Goal: Task Accomplishment & Management: Complete application form

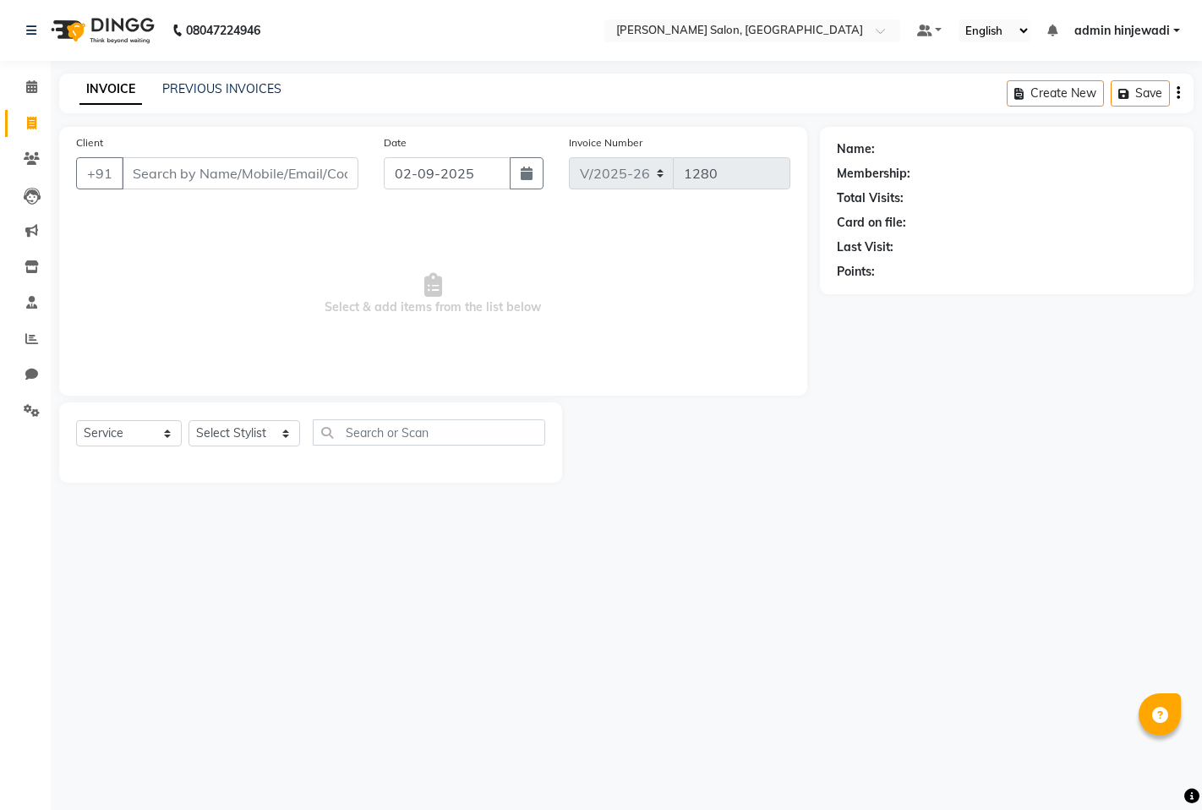
select select "7331"
select select "service"
select select "65183"
click at [189, 421] on select "Select Stylist admin hinjewadi [PERSON_NAME] krishna more [PERSON_NAME] rishi […" at bounding box center [245, 433] width 112 height 26
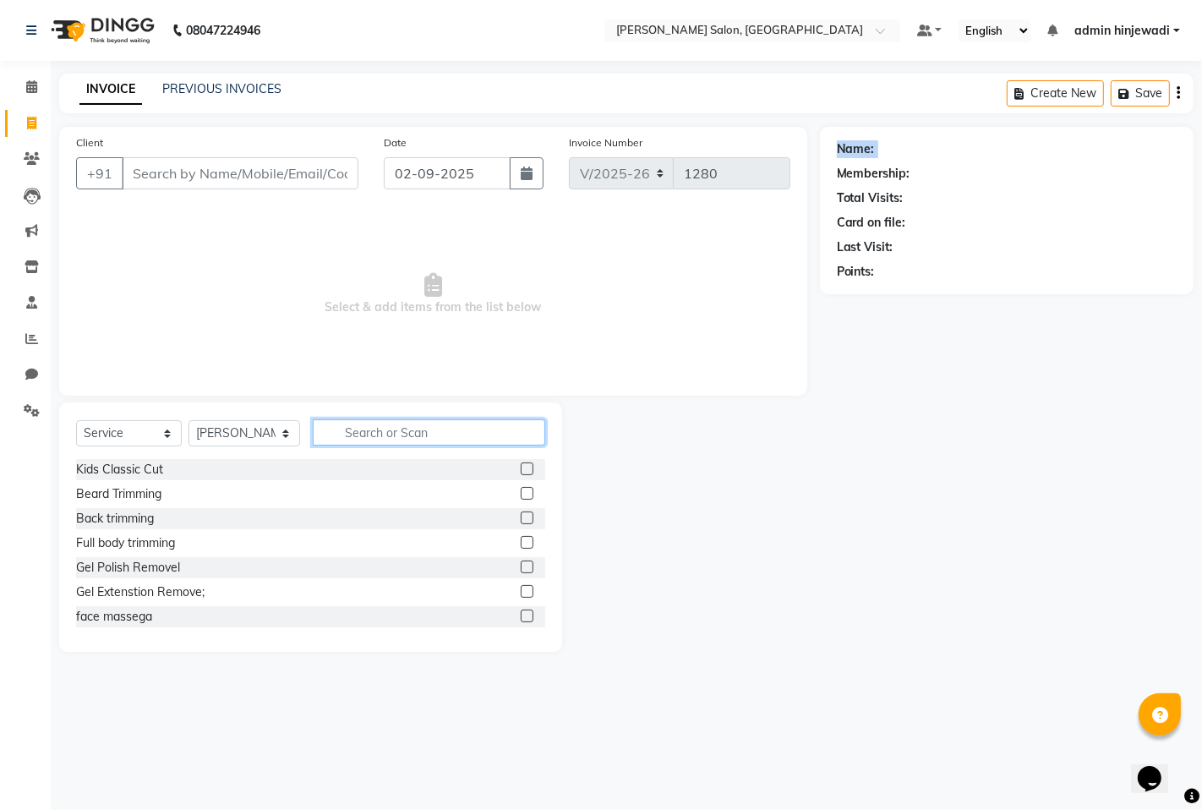
click at [402, 432] on input "text" at bounding box center [429, 432] width 232 height 26
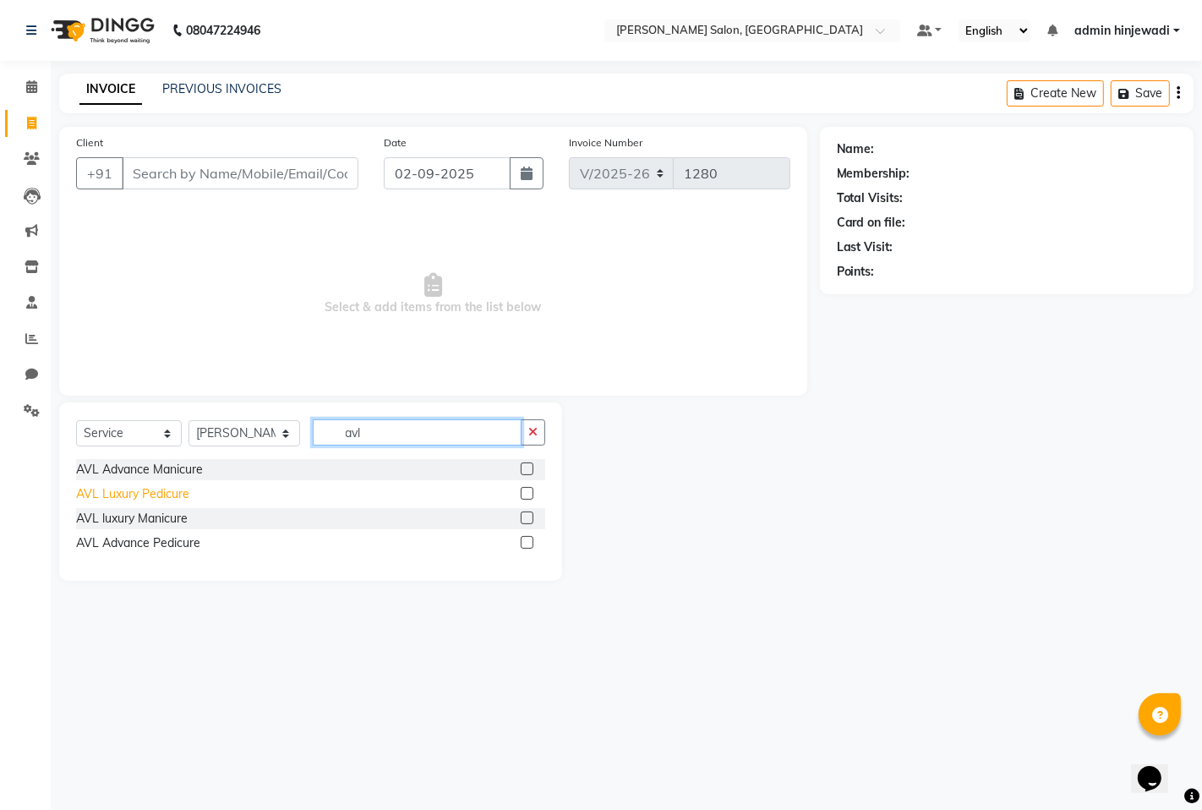
type input "avl"
click at [102, 488] on div "AVL Luxury Pedicure" at bounding box center [132, 494] width 113 height 18
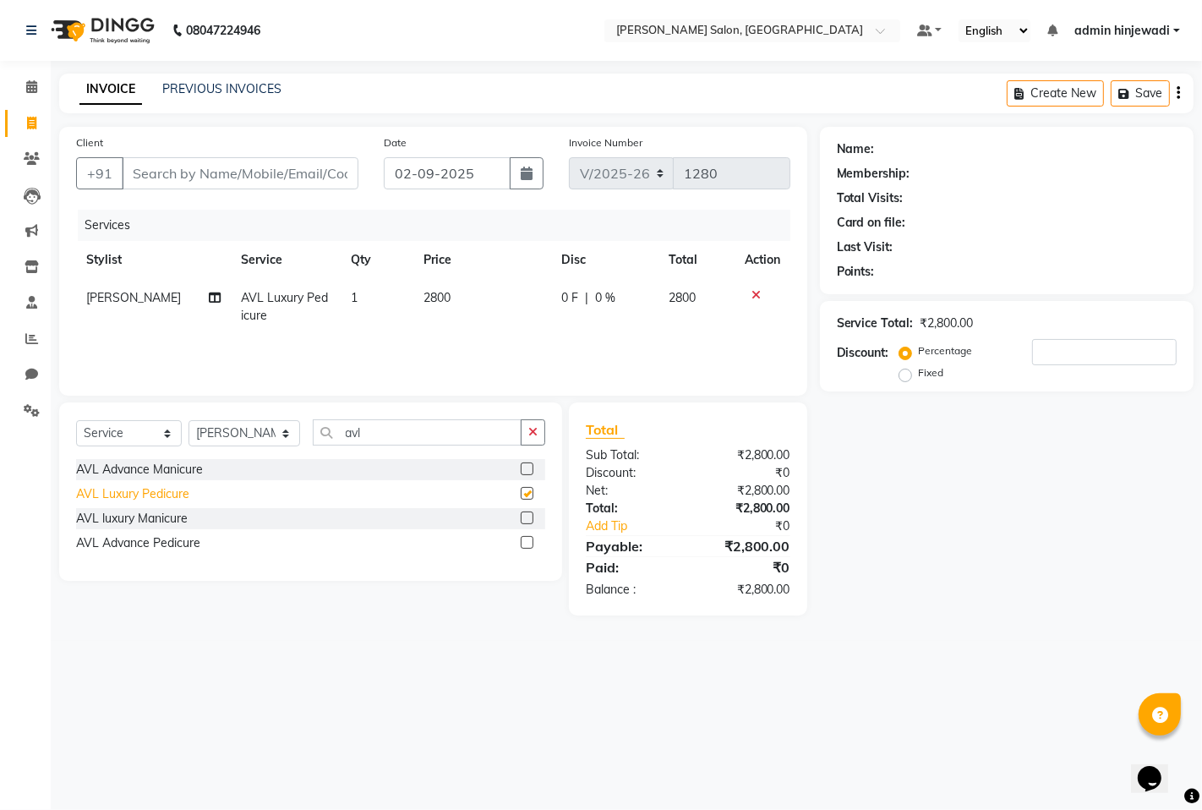
checkbox input "false"
click at [115, 547] on div "AVL Advance Pedicure" at bounding box center [138, 543] width 124 height 18
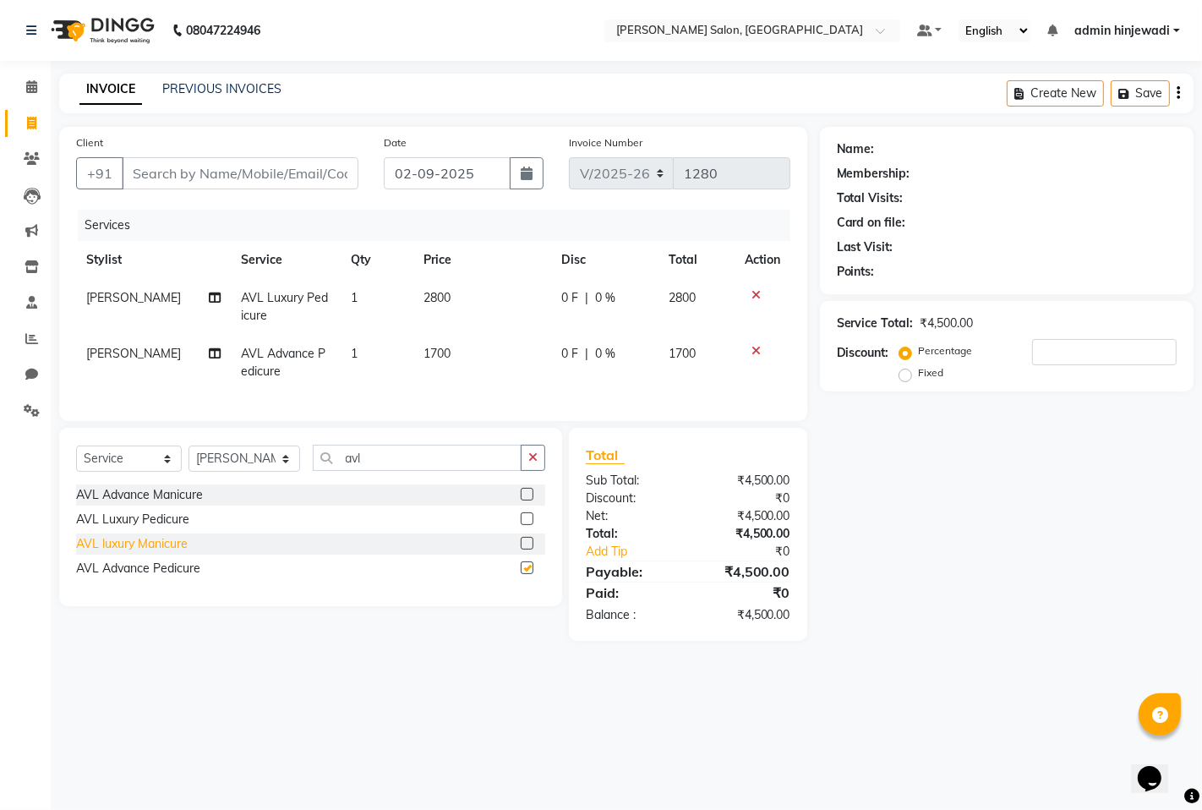
checkbox input "false"
click at [758, 289] on icon at bounding box center [756, 295] width 9 height 12
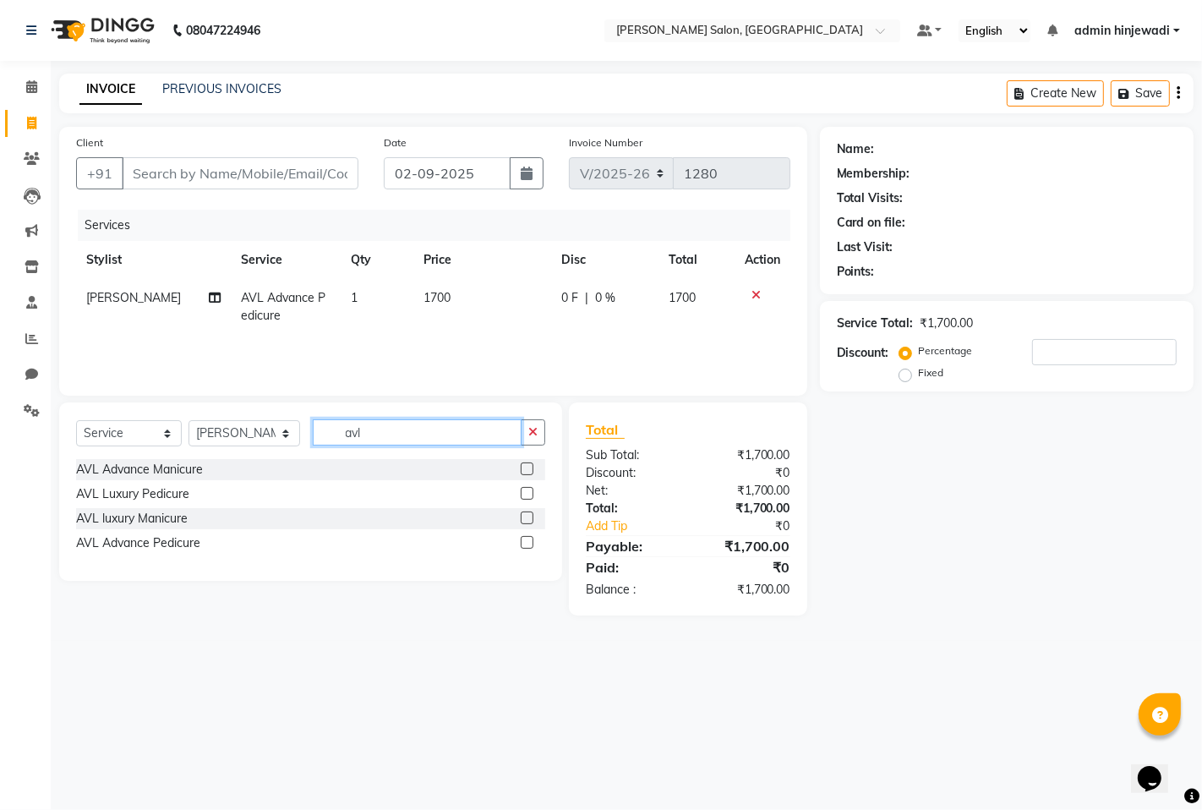
click at [375, 433] on input "avl" at bounding box center [417, 432] width 209 height 26
type input "a"
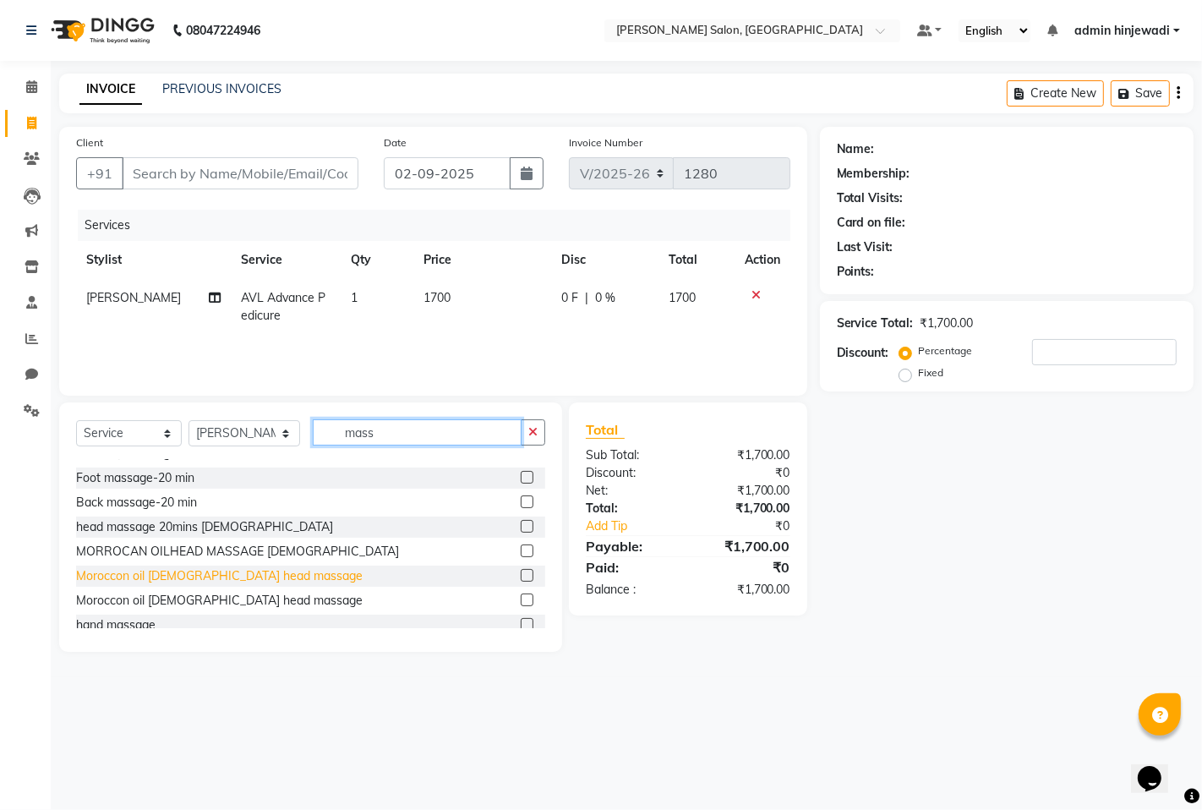
scroll to position [94, 0]
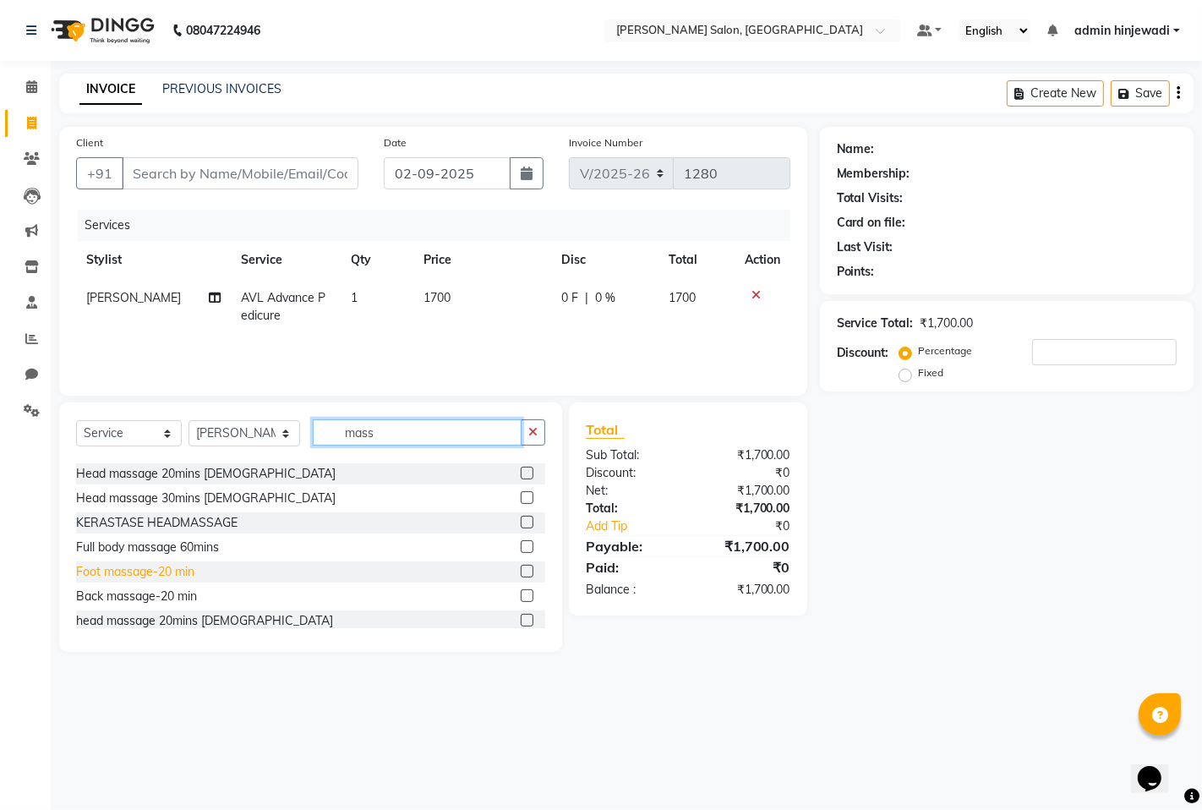
type input "mass"
click at [113, 577] on div "Foot massage-20 min" at bounding box center [135, 572] width 118 height 18
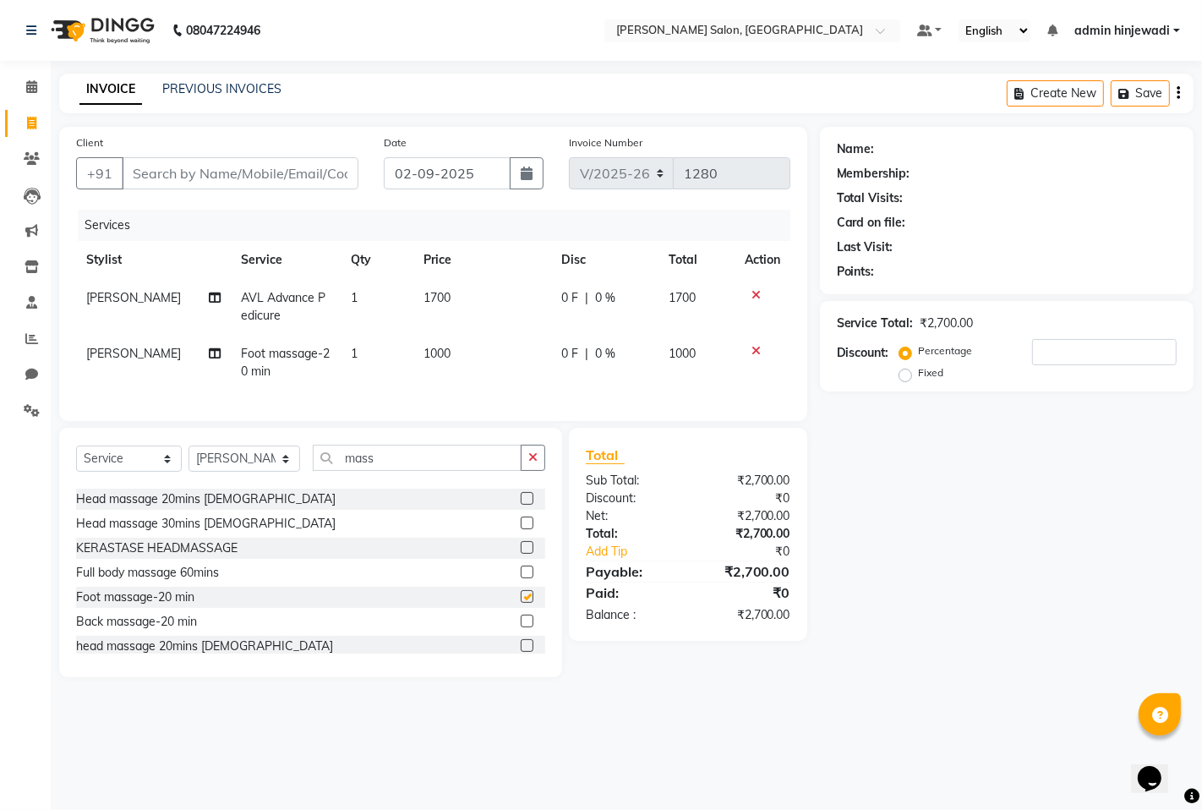
checkbox input "false"
click at [535, 463] on icon "button" at bounding box center [532, 457] width 9 height 12
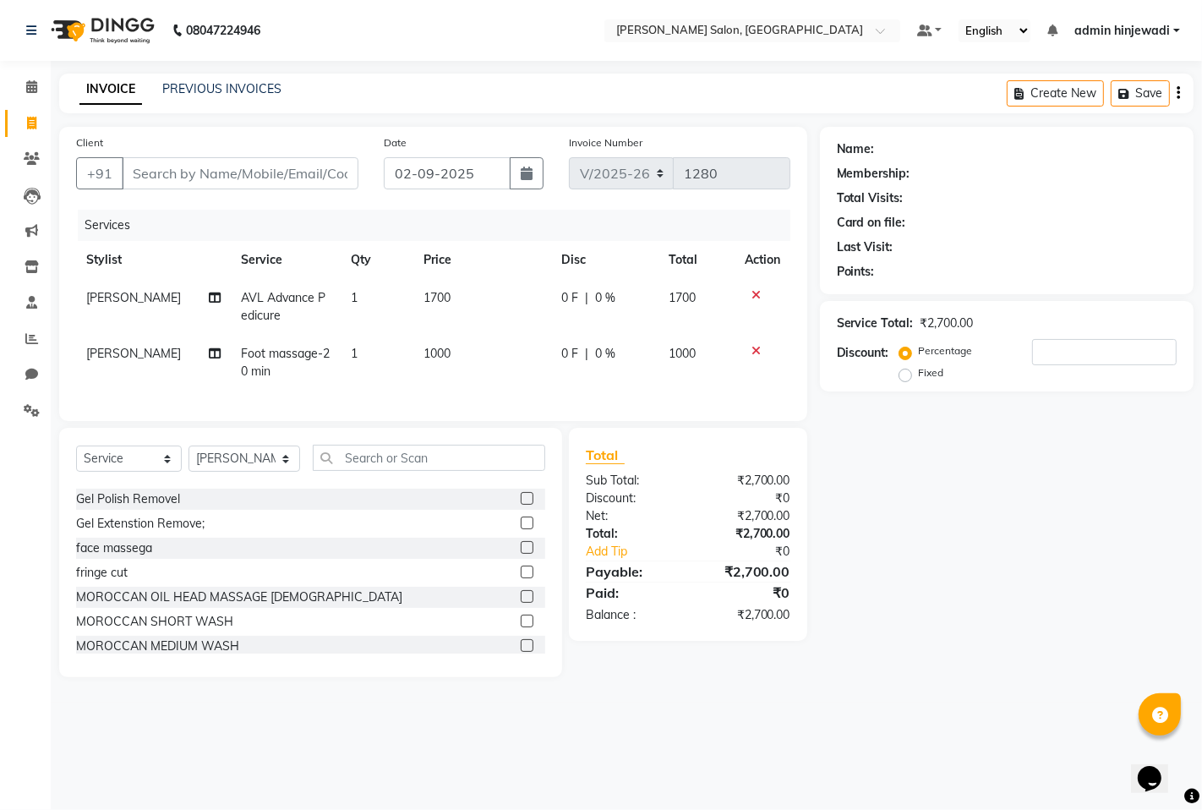
click at [753, 351] on icon at bounding box center [756, 351] width 9 height 12
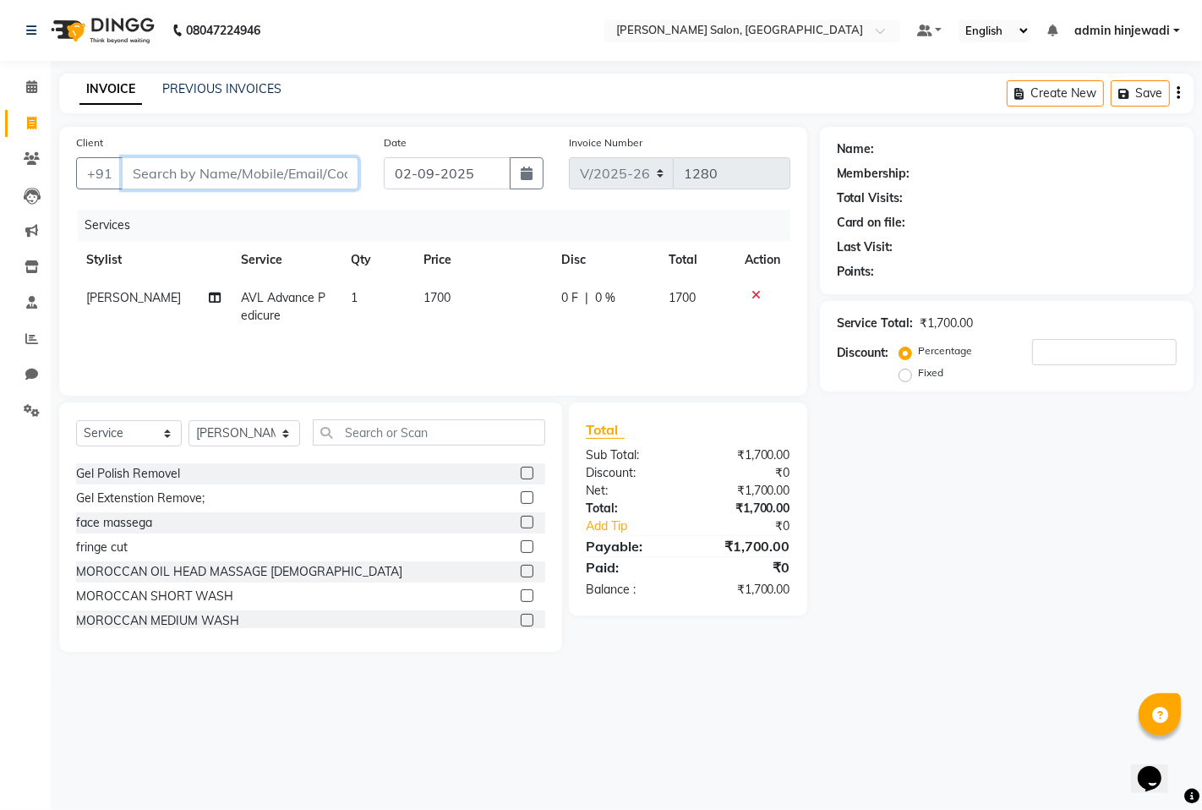
click at [182, 159] on input "Client" at bounding box center [240, 173] width 237 height 32
click at [199, 164] on input "Client" at bounding box center [240, 173] width 237 height 32
click at [106, 438] on select "Select Service Product Membership Package Voucher Prepaid Gift Card" at bounding box center [129, 433] width 106 height 26
click at [76, 421] on select "Select Service Product Membership Package Voucher Prepaid Gift Card" at bounding box center [129, 433] width 106 height 26
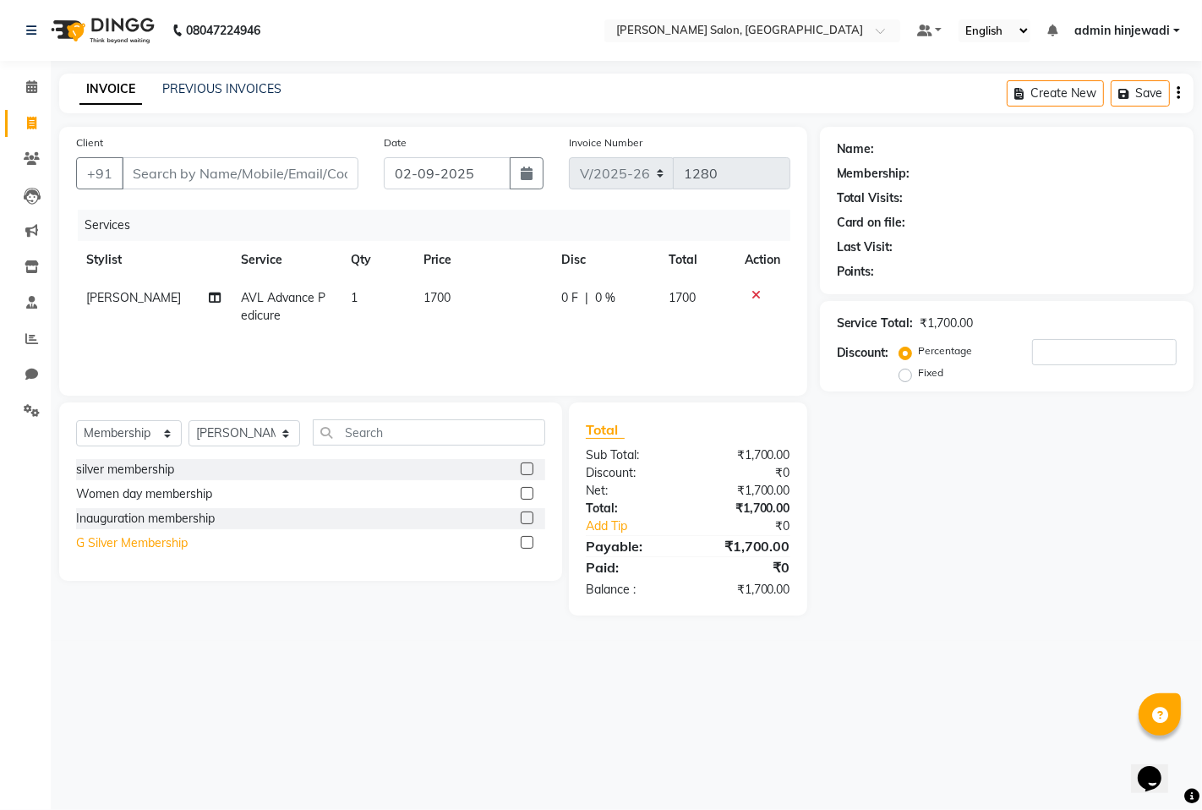
click at [148, 537] on div "G Silver Membership" at bounding box center [132, 543] width 112 height 18
select select "select"
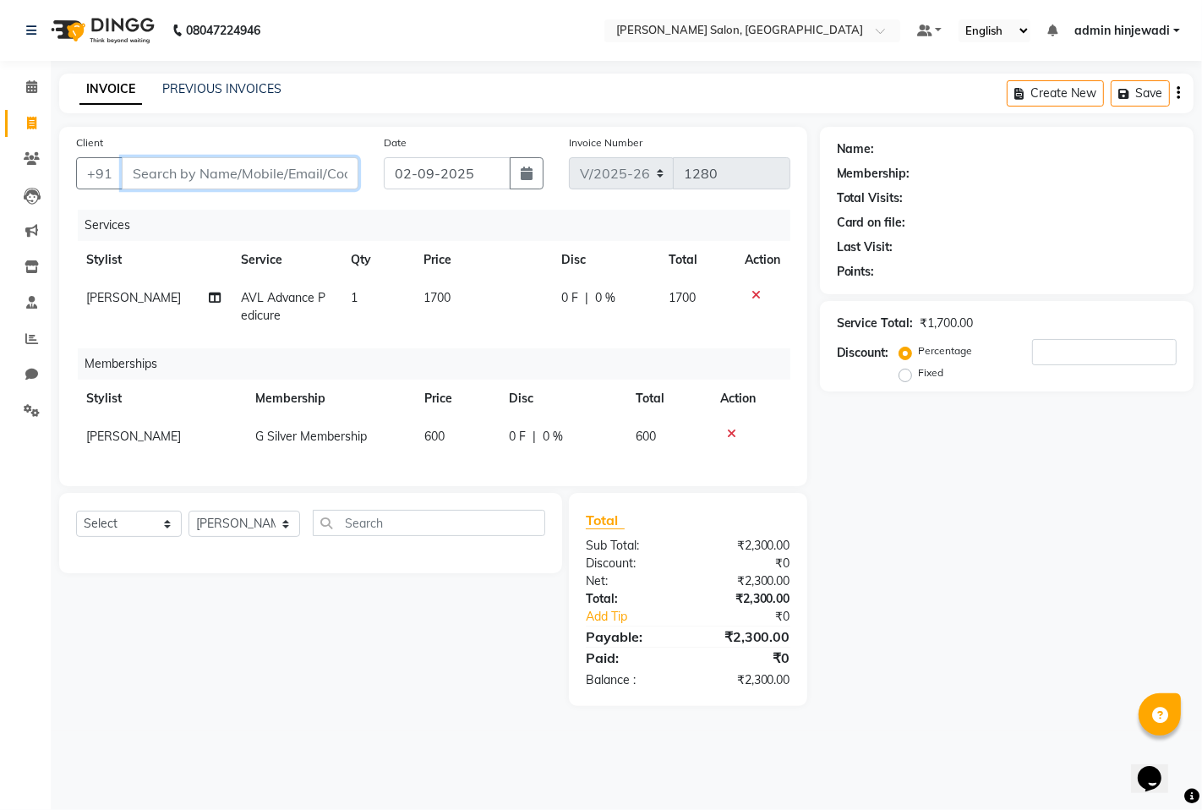
click at [162, 167] on input "Client" at bounding box center [240, 173] width 237 height 32
type input "9"
type input "0"
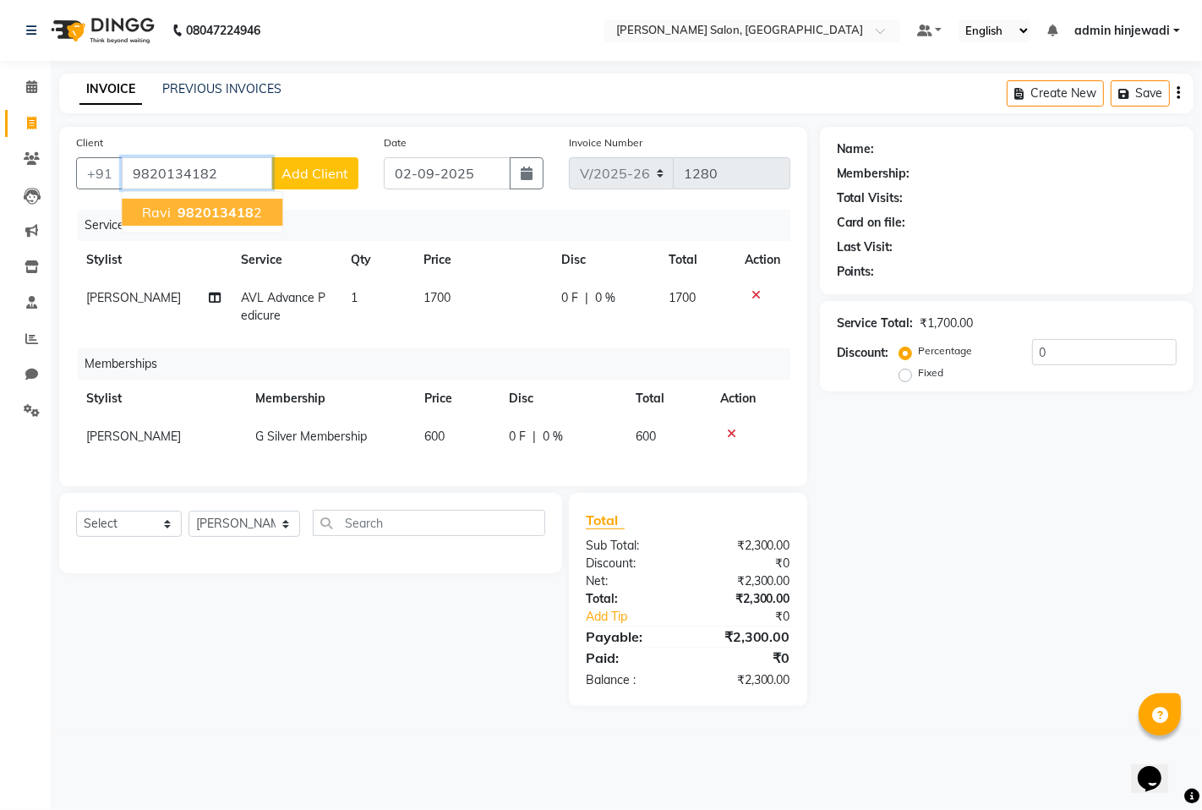
type input "9820134182"
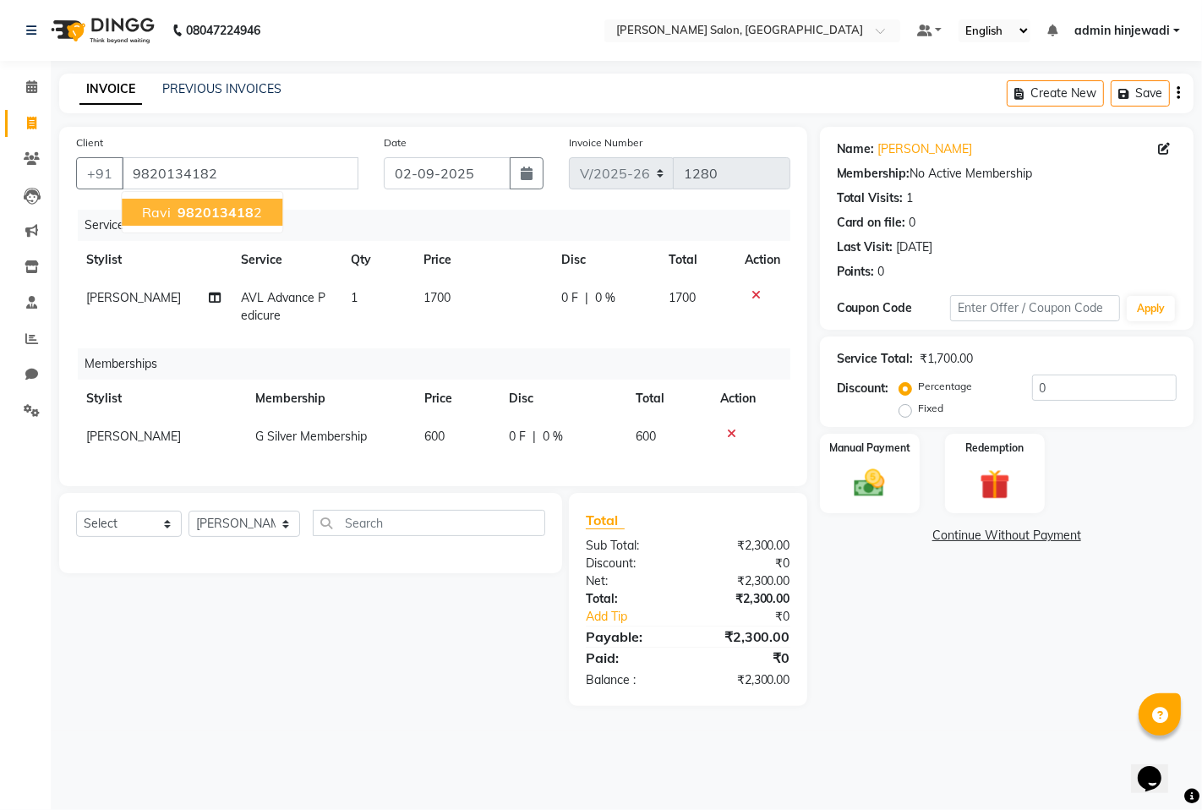
click at [156, 221] on button "ravi 982013418 2" at bounding box center [202, 212] width 161 height 27
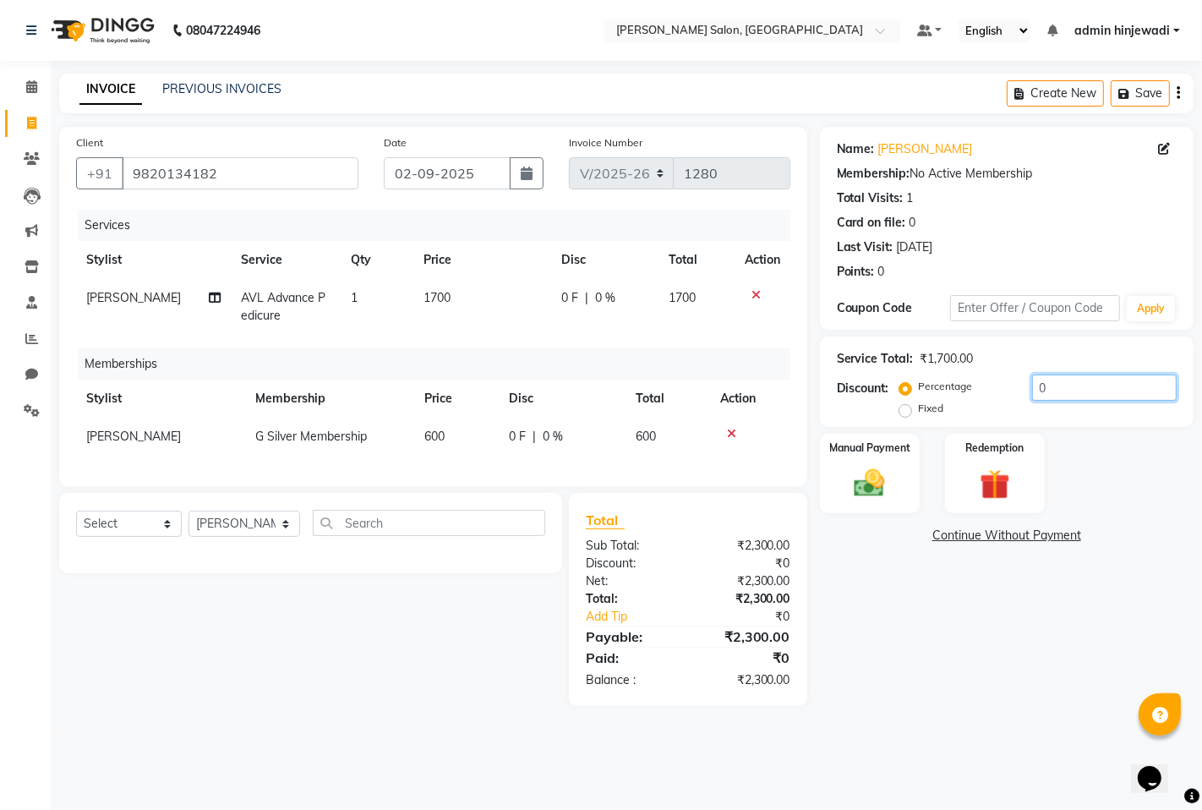
click at [1044, 386] on input "0" at bounding box center [1104, 388] width 145 height 26
type input "1"
type input "20"
click at [969, 682] on div "Name: [PERSON_NAME] Membership: No Active Membership Total Visits: 1 Card on fi…" at bounding box center [1013, 416] width 386 height 579
click at [982, 652] on div "Name: [PERSON_NAME] Membership: No Active Membership Total Visits: 1 Card on fi…" at bounding box center [1013, 416] width 386 height 579
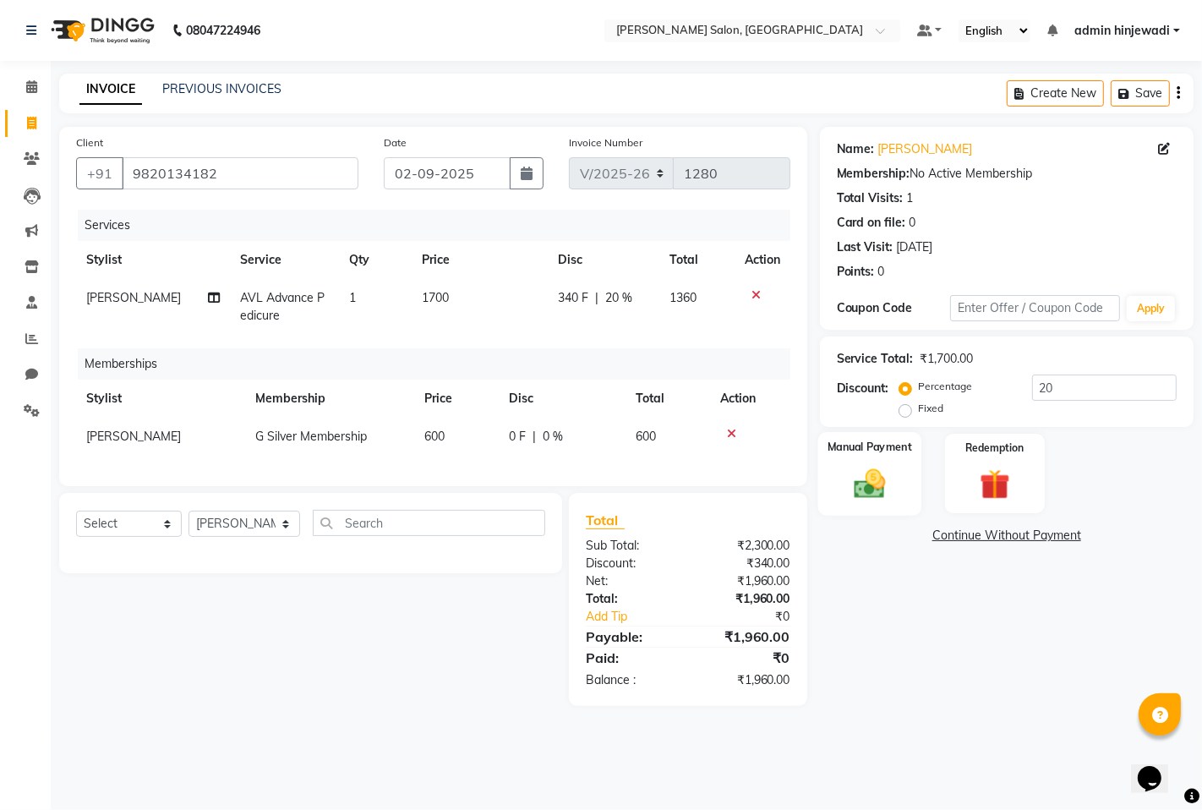
click at [849, 476] on img at bounding box center [870, 483] width 52 height 36
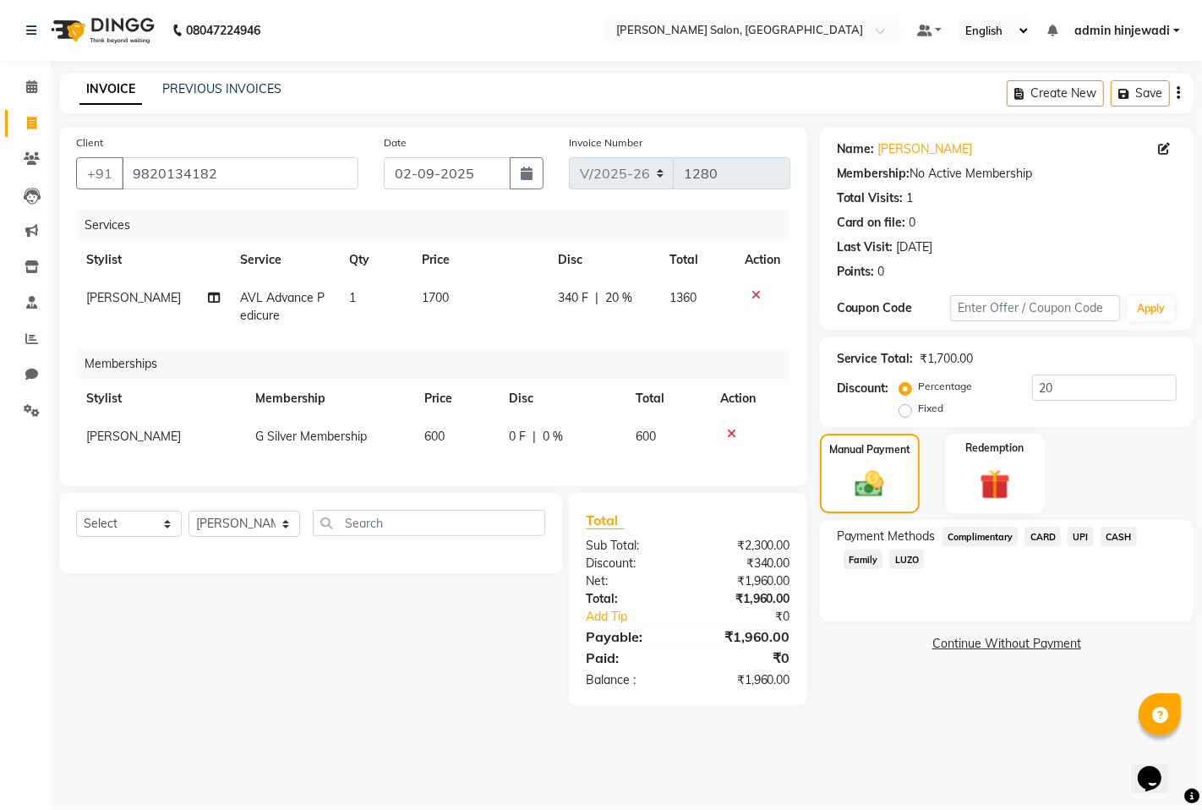
click at [1085, 542] on span "UPI" at bounding box center [1081, 536] width 26 height 19
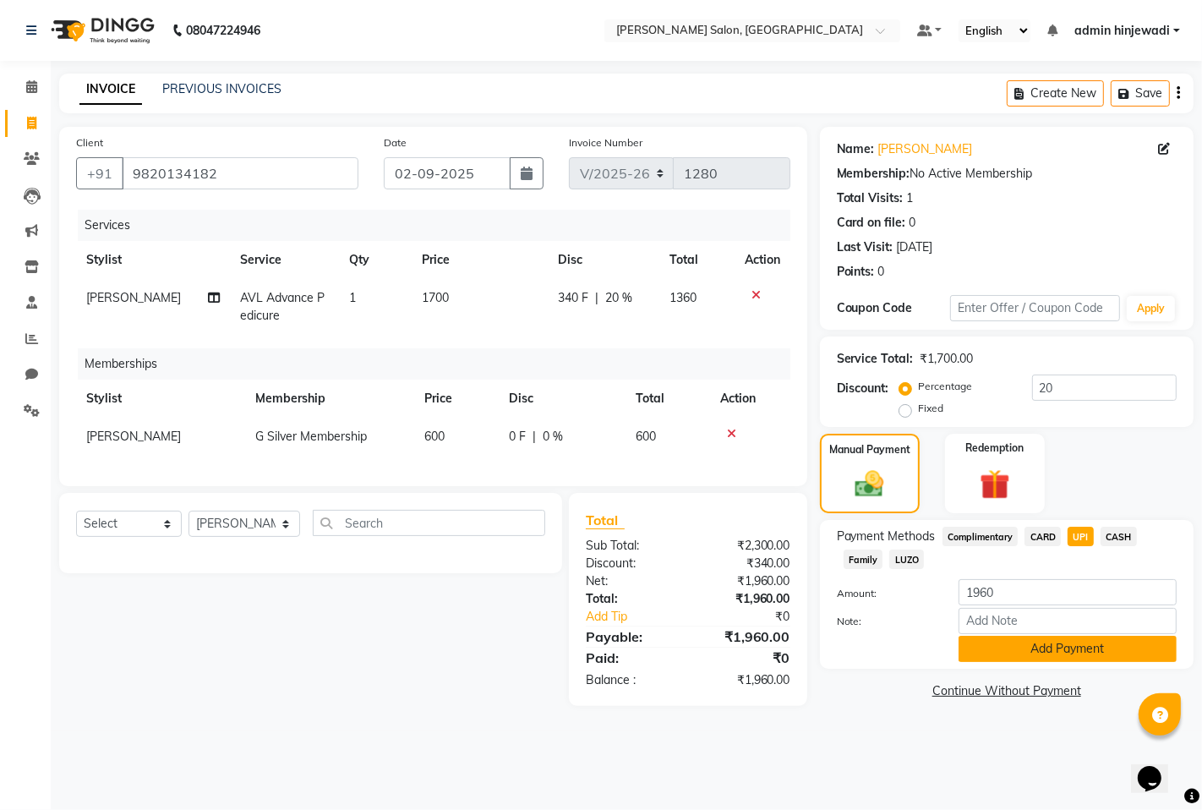
click at [999, 653] on button "Add Payment" at bounding box center [1068, 649] width 218 height 26
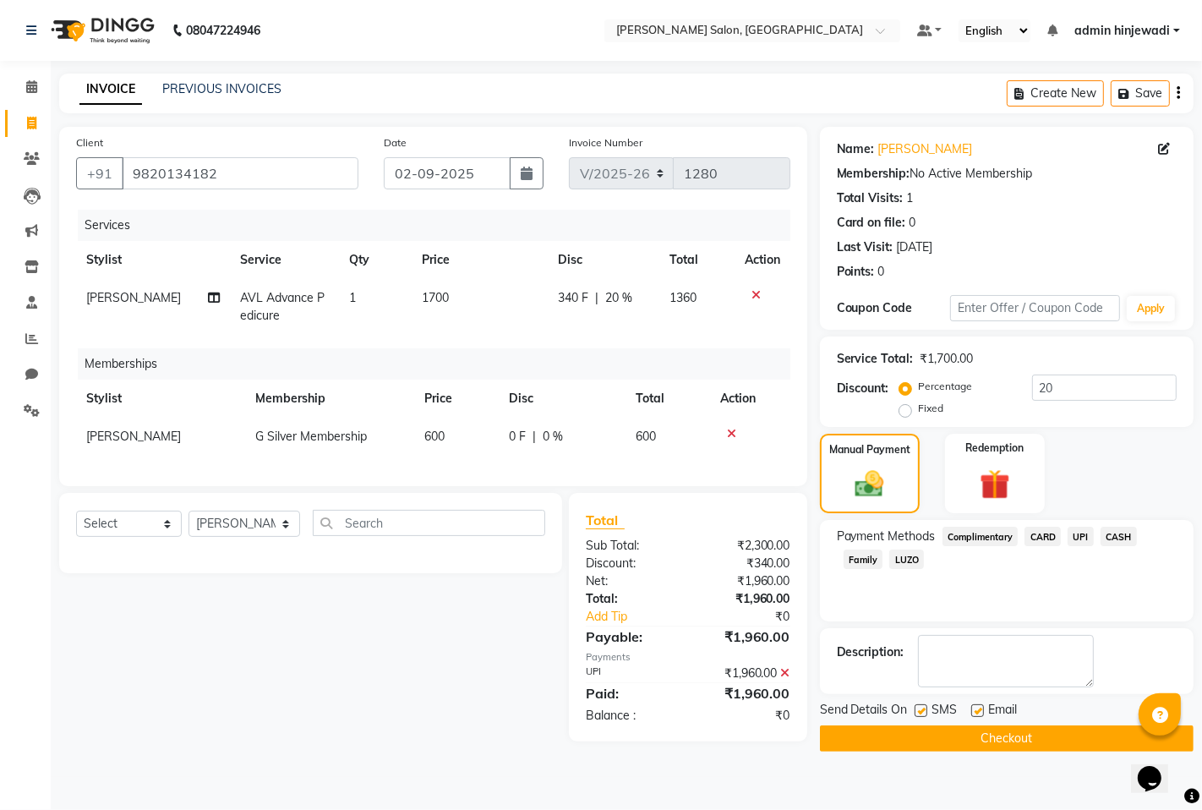
click at [1012, 736] on button "Checkout" at bounding box center [1007, 738] width 374 height 26
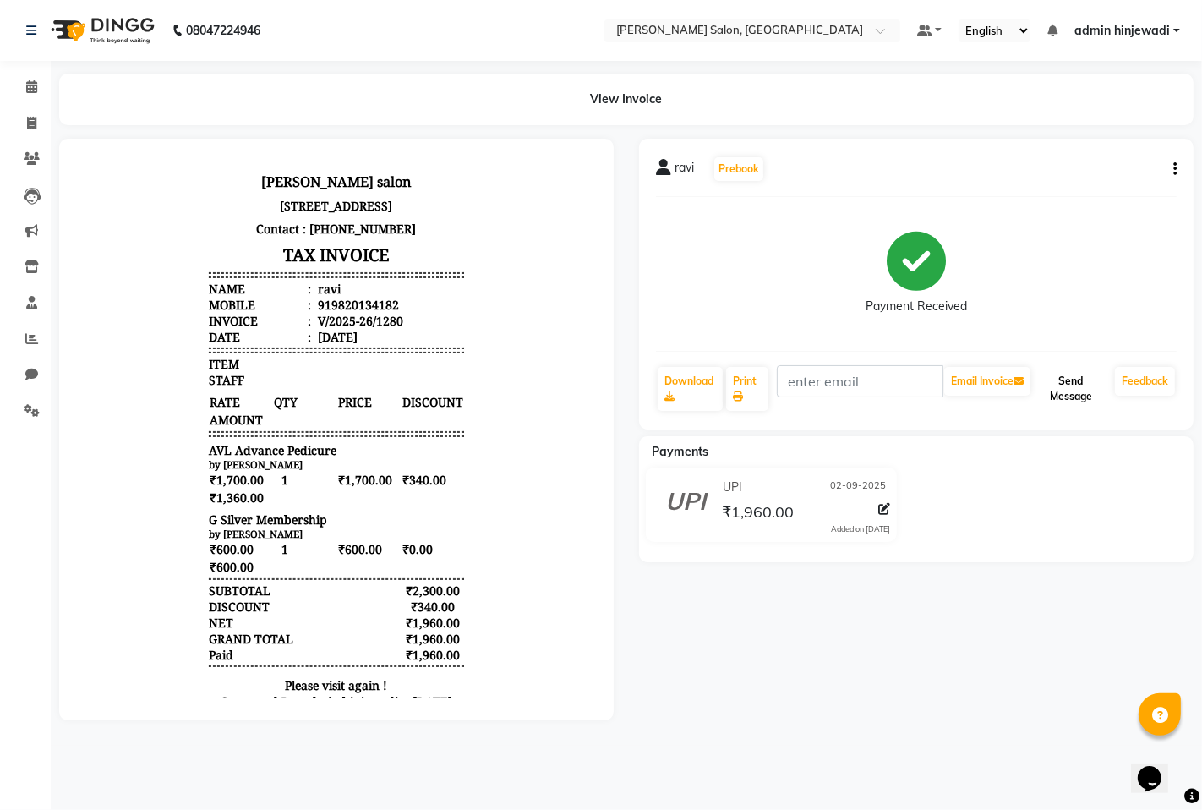
click at [1058, 374] on button "Send Message" at bounding box center [1071, 389] width 74 height 44
click at [11, 342] on link "Reports" at bounding box center [25, 339] width 41 height 28
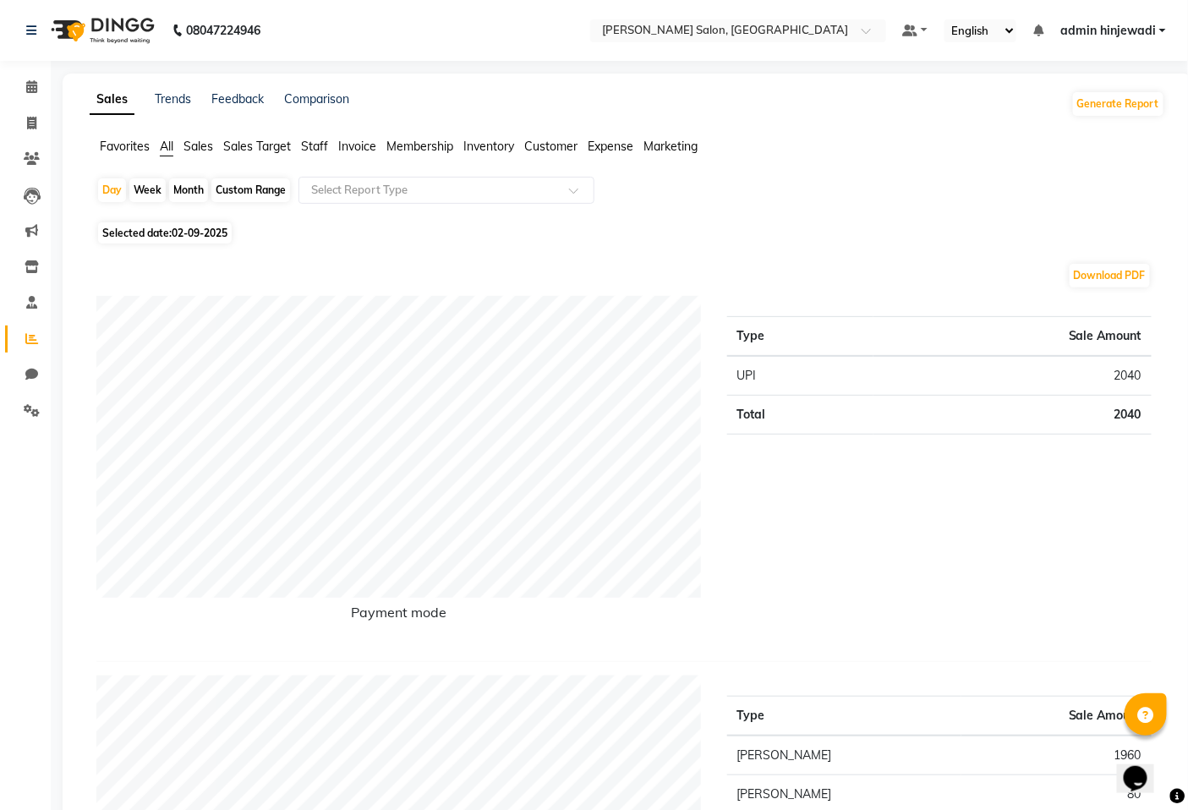
click at [173, 189] on div "Month" at bounding box center [188, 190] width 39 height 24
select select "9"
select select "2025"
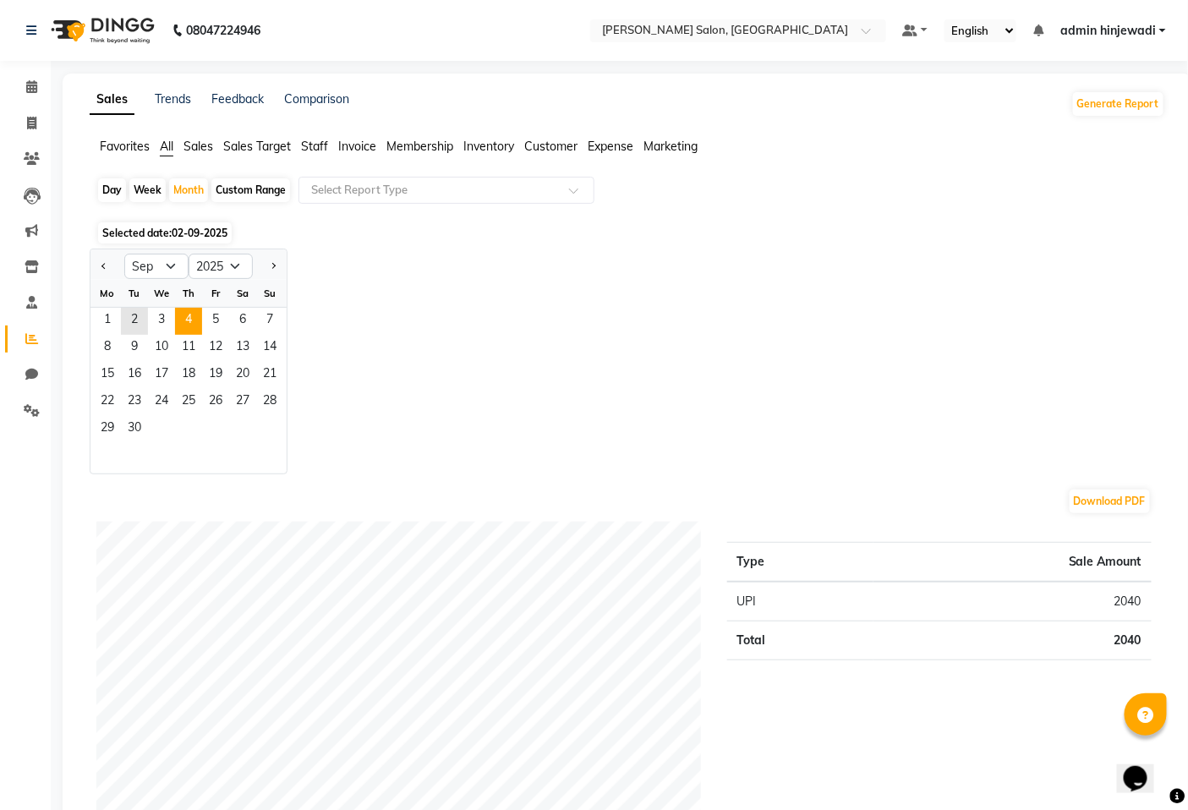
drag, startPoint x: 180, startPoint y: 286, endPoint x: 179, endPoint y: 311, distance: 25.4
click at [179, 307] on ngb-datepicker-month "Mo Tu We Th Fr Sa Su 1 2 3 4 5 6 7 8 9 10 11 12 13 14 15 16 17 18 19 20 21 22 2…" at bounding box center [188, 377] width 196 height 194
click at [179, 311] on span "4" at bounding box center [188, 321] width 27 height 27
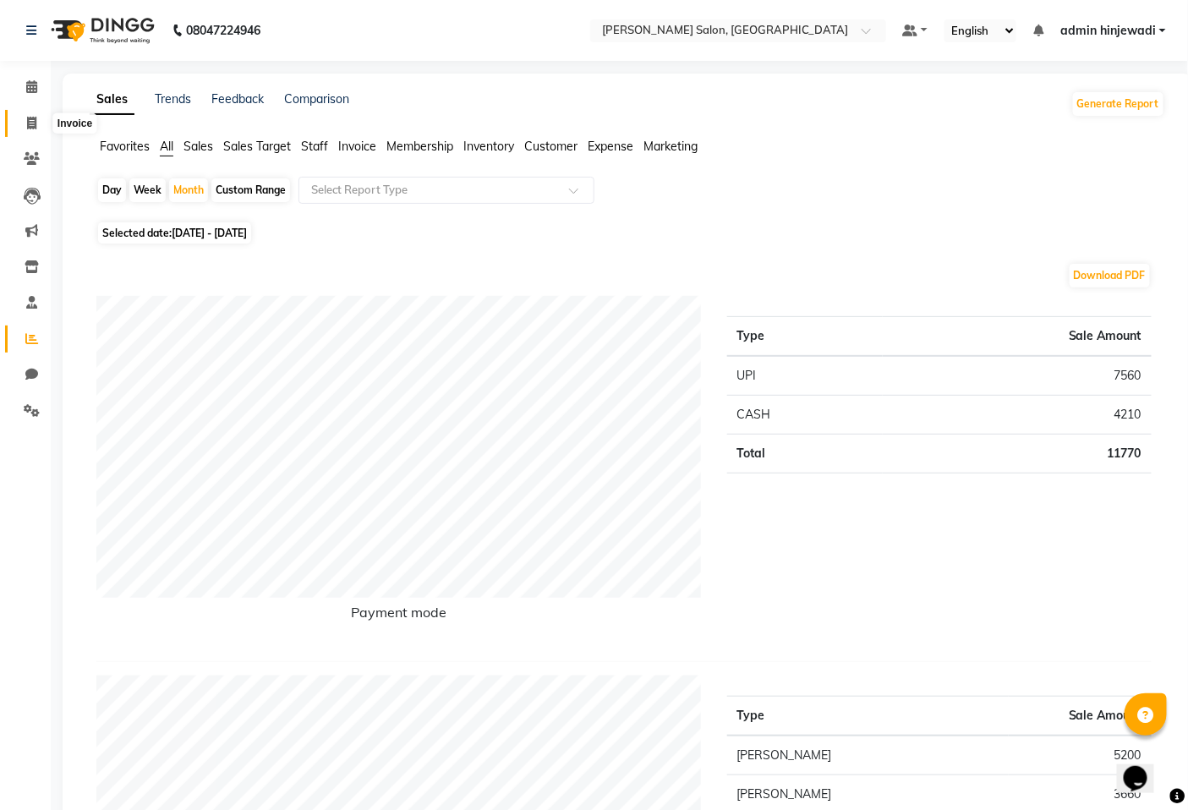
click at [28, 118] on icon at bounding box center [31, 123] width 9 height 13
select select "service"
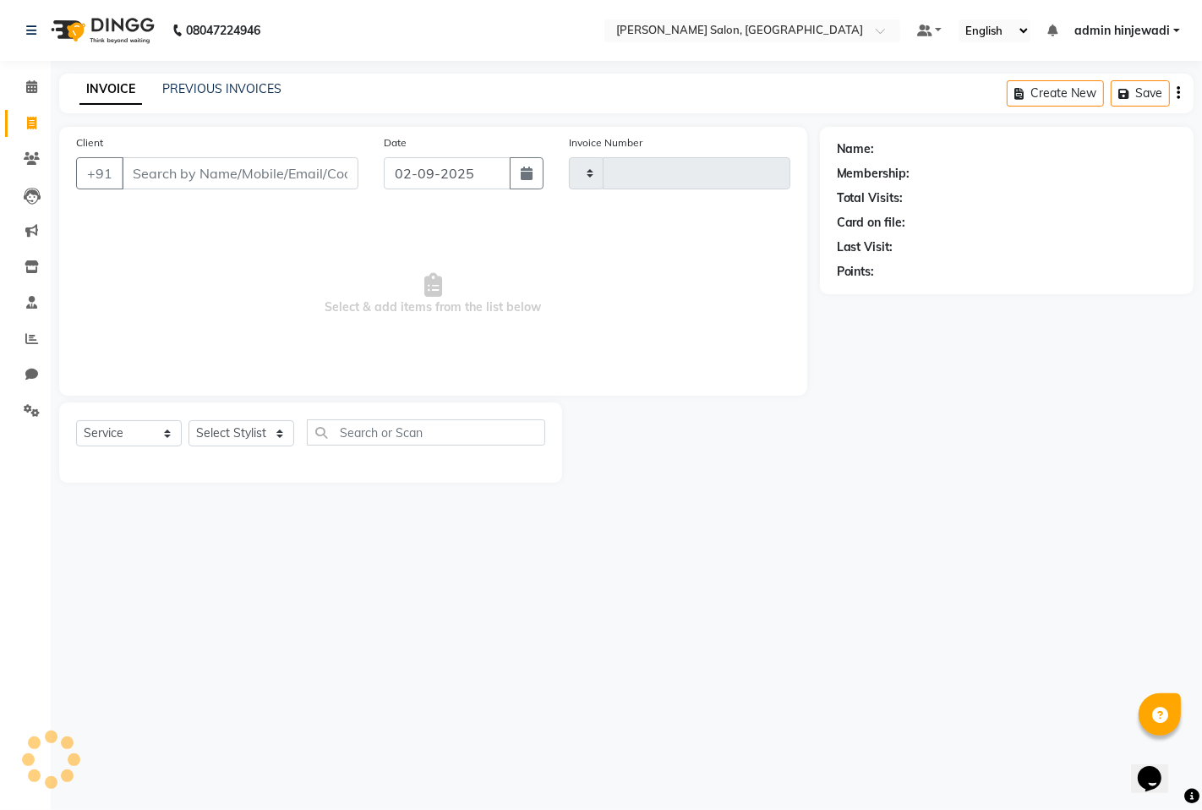
type input "1281"
select select "7331"
click at [186, 306] on span "Select & add items from the list below" at bounding box center [433, 294] width 714 height 169
click at [12, 95] on link "Calendar" at bounding box center [25, 88] width 41 height 28
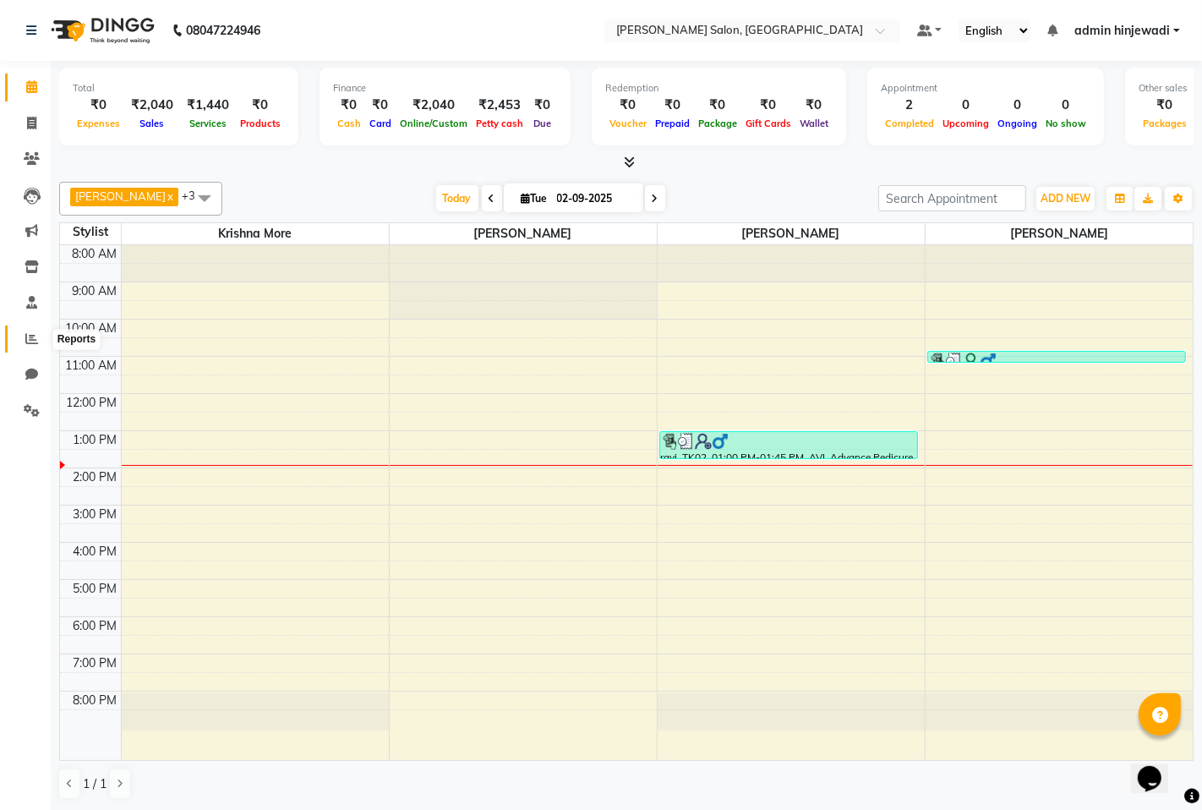
click at [34, 340] on icon at bounding box center [31, 338] width 13 height 13
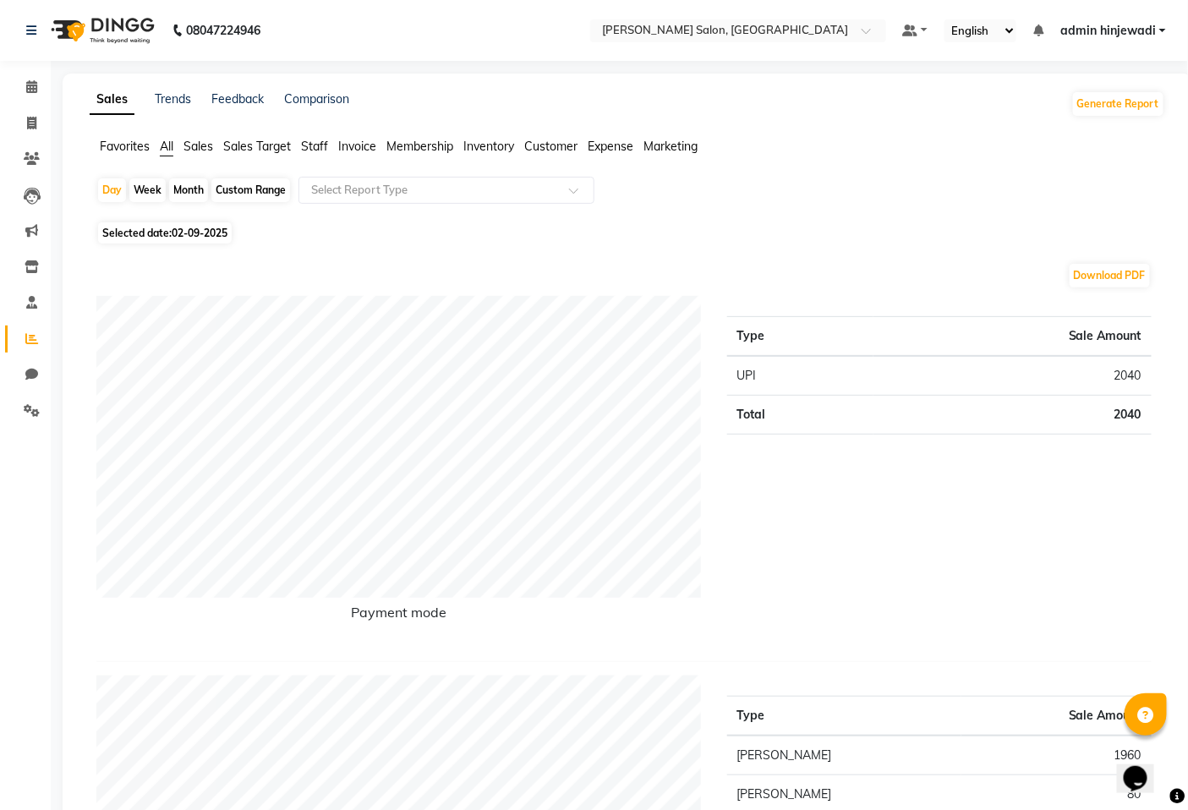
click at [140, 222] on span "Selected date: [DATE]" at bounding box center [165, 232] width 134 height 21
select select "9"
select select "2025"
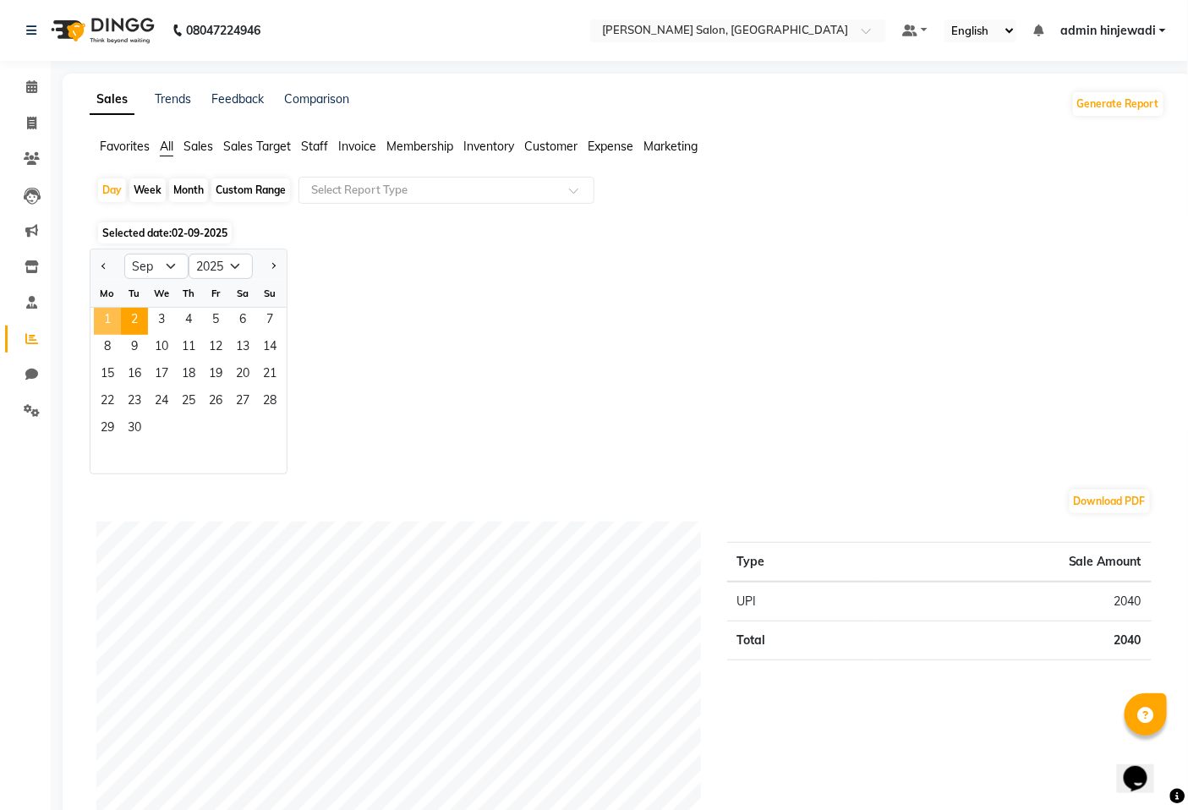
click at [115, 322] on span "1" at bounding box center [107, 321] width 27 height 27
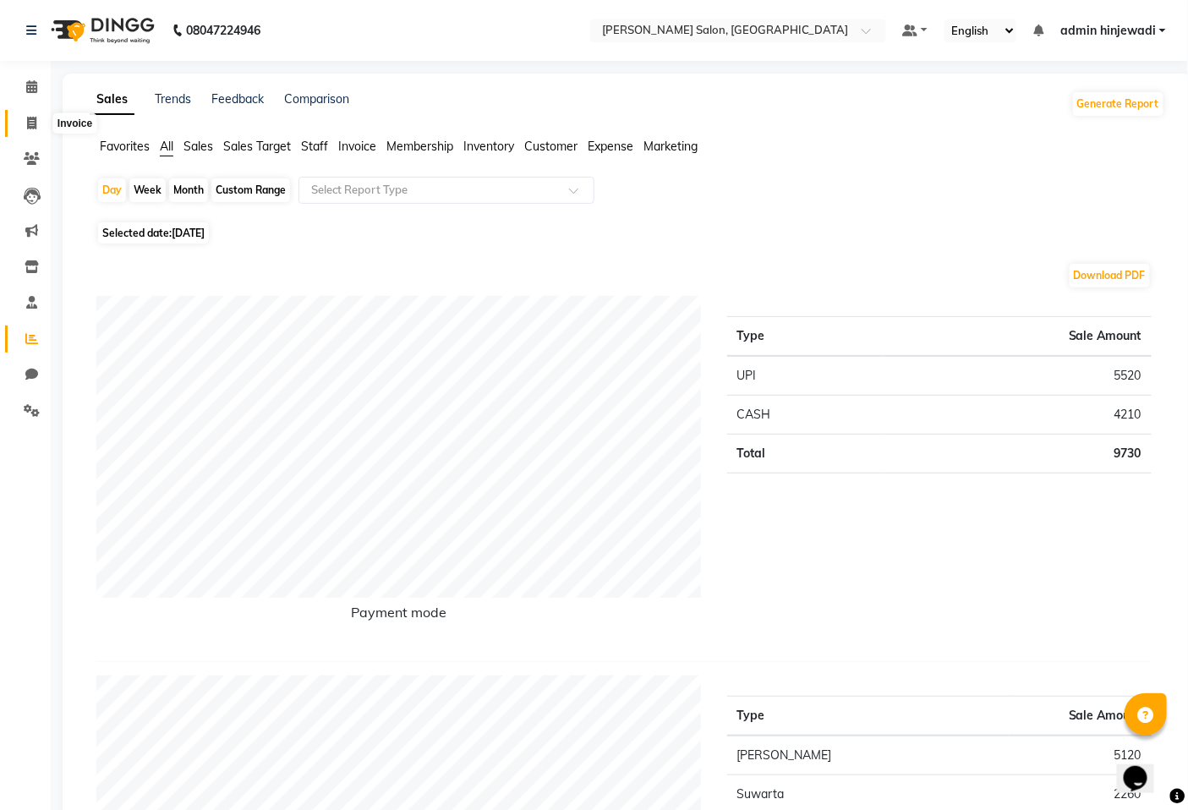
click at [38, 127] on span at bounding box center [32, 123] width 30 height 19
select select "7331"
select select "service"
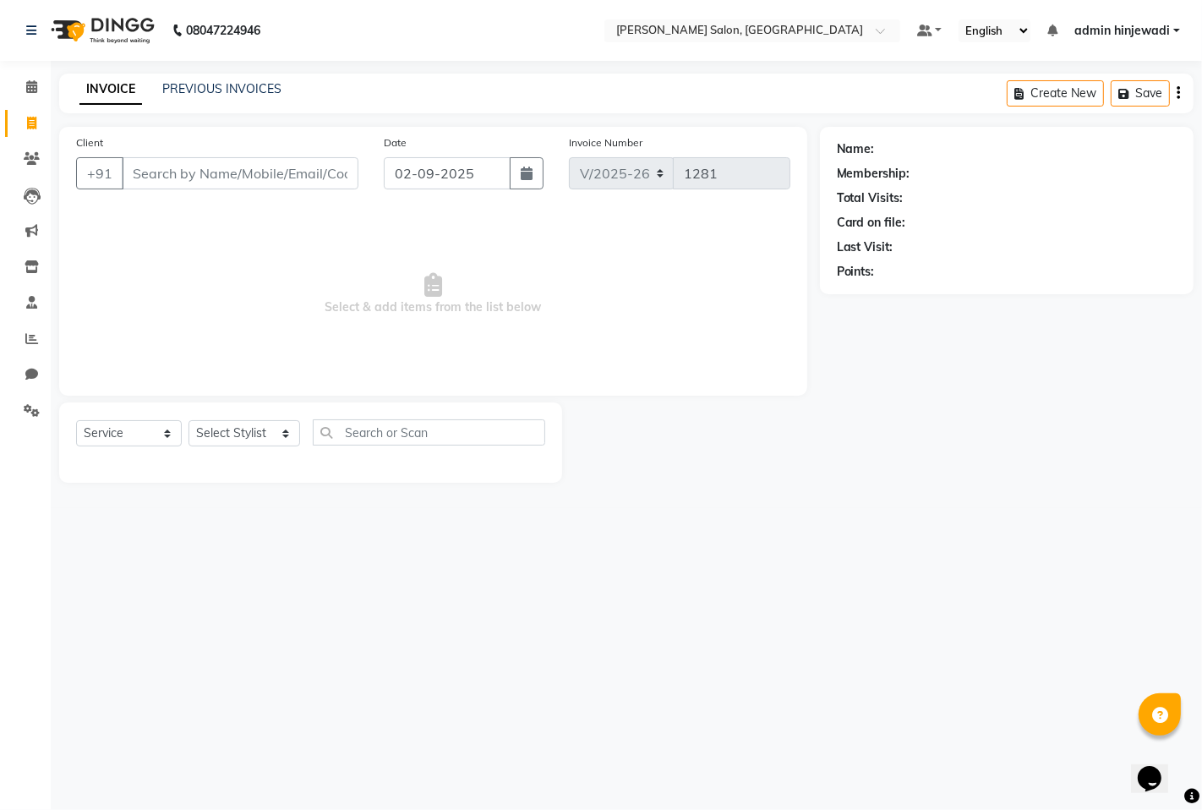
click at [175, 186] on input "Client" at bounding box center [240, 173] width 237 height 32
